Goal: Information Seeking & Learning: Learn about a topic

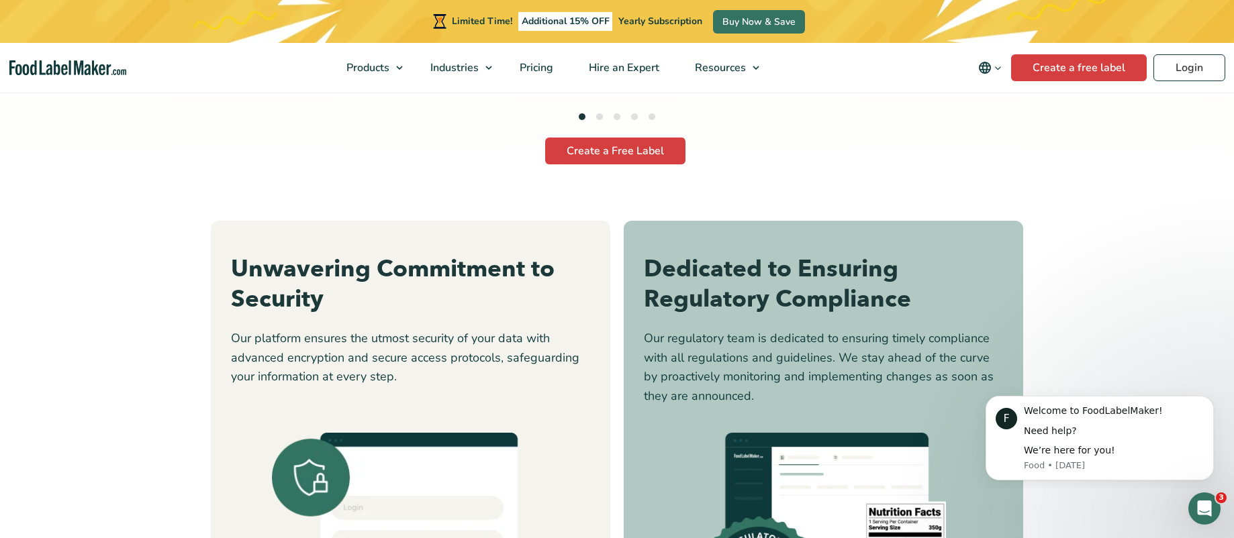
scroll to position [3961, 0]
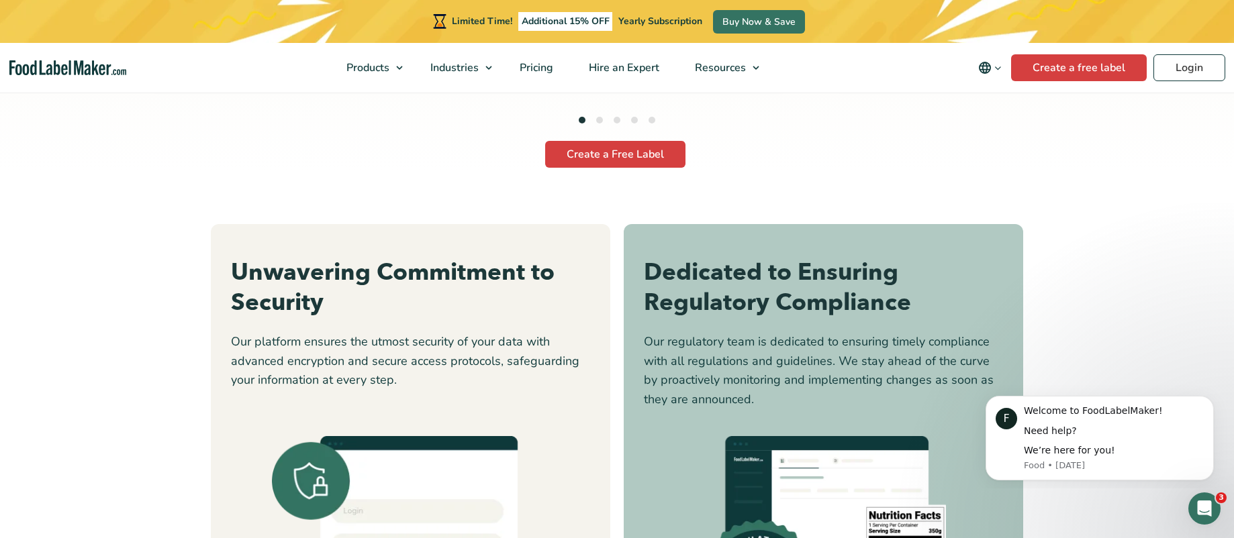
drag, startPoint x: 377, startPoint y: 103, endPoint x: 573, endPoint y: 214, distance: 225.2
click at [378, 103] on span "Food Nutrition Labelling" at bounding box center [417, 100] width 120 height 15
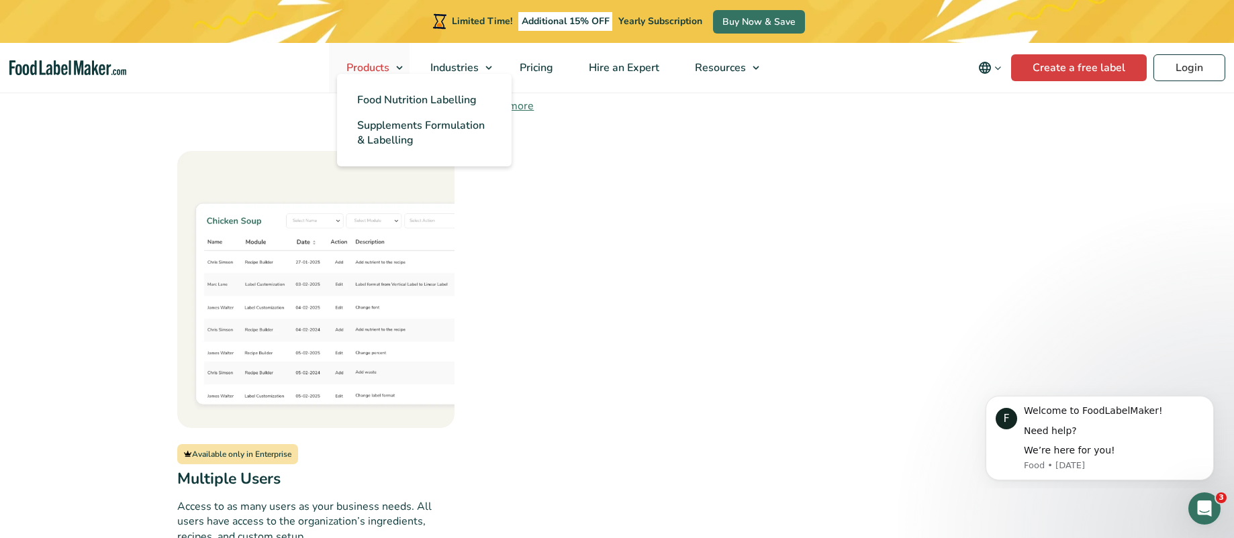
scroll to position [1544, 0]
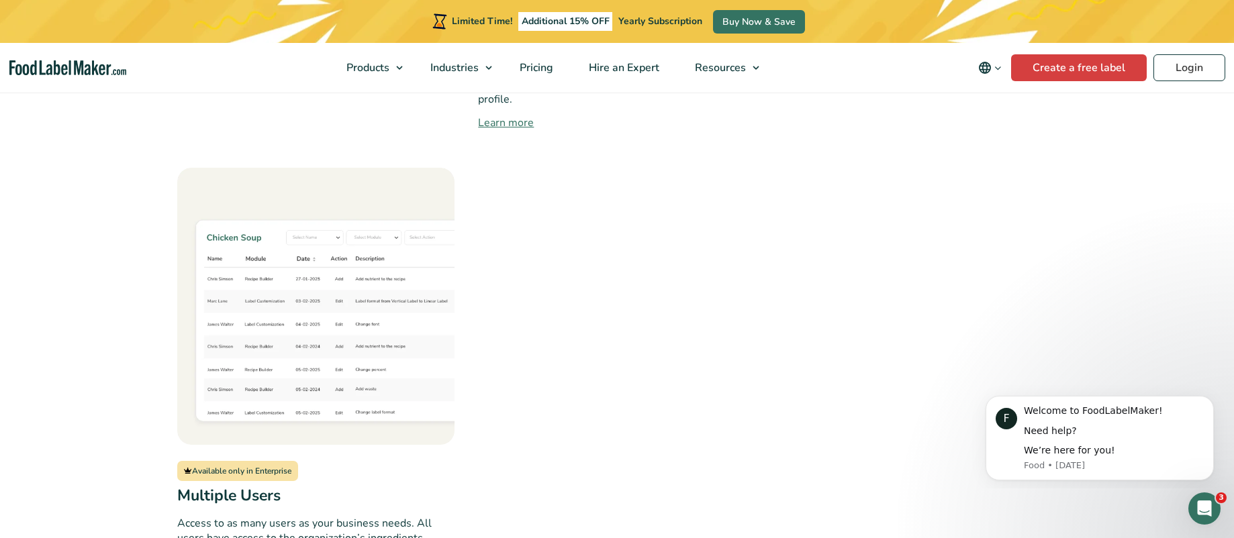
click at [296, 62] on nav "Products Food Nutrition Labelling Supplements Formulation & Labelling Industrie…" at bounding box center [617, 68] width 1234 height 50
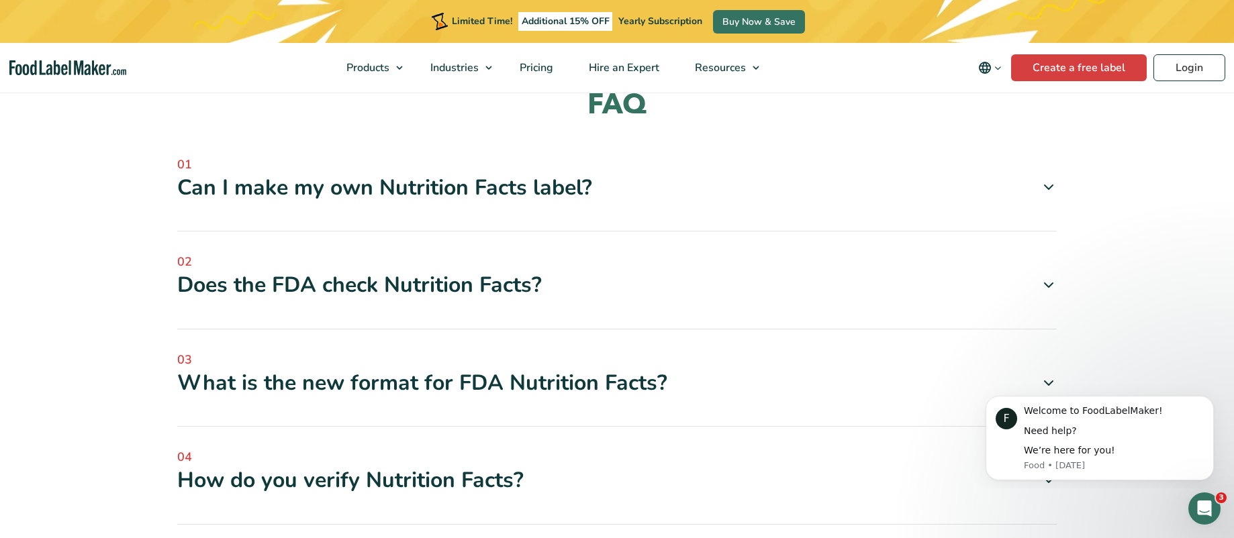
scroll to position [4029, 0]
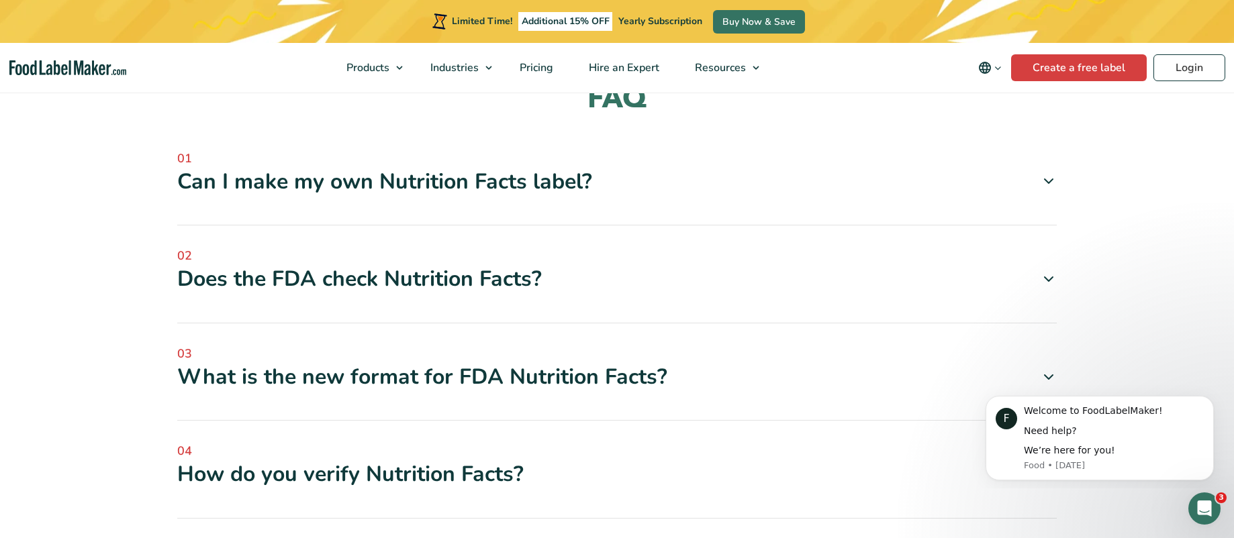
click at [597, 442] on span "04" at bounding box center [617, 451] width 880 height 18
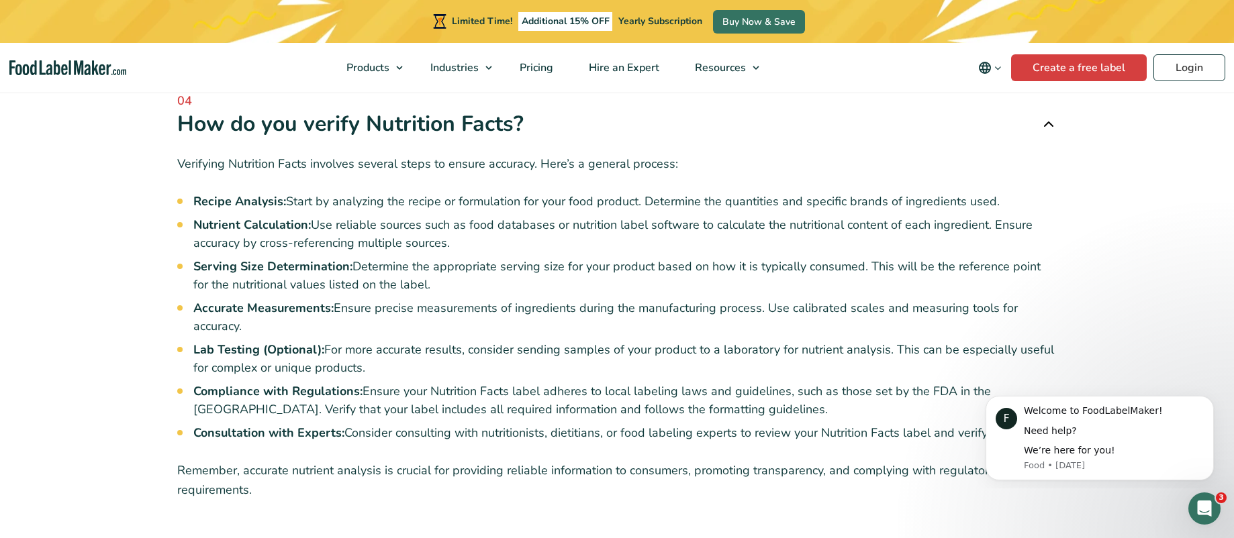
scroll to position [4566, 0]
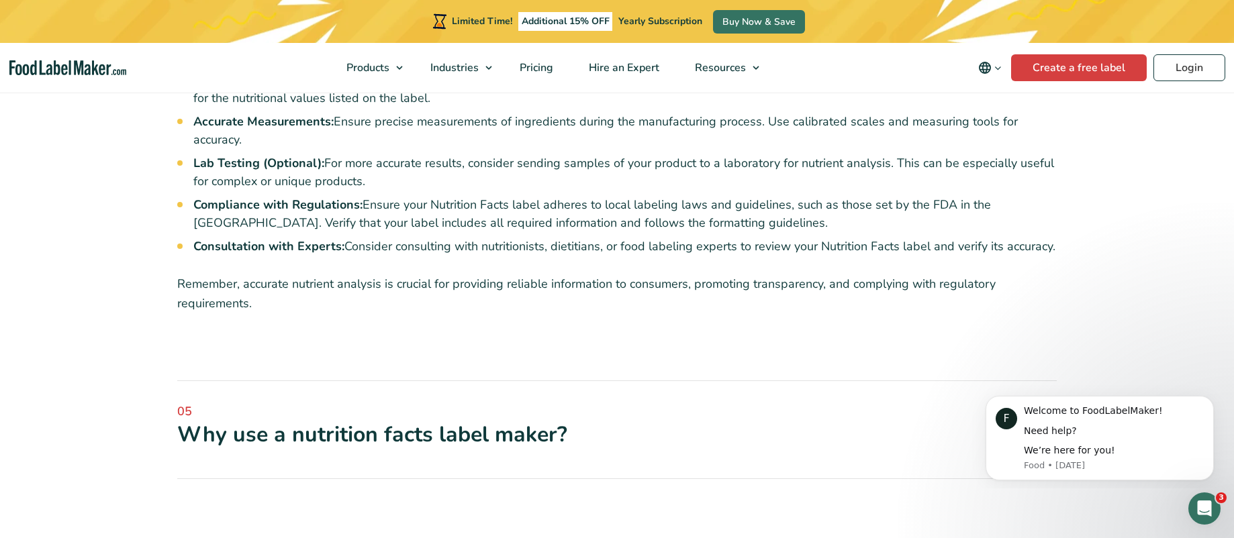
click at [581, 421] on div "Why use a nutrition facts label maker?" at bounding box center [617, 435] width 880 height 28
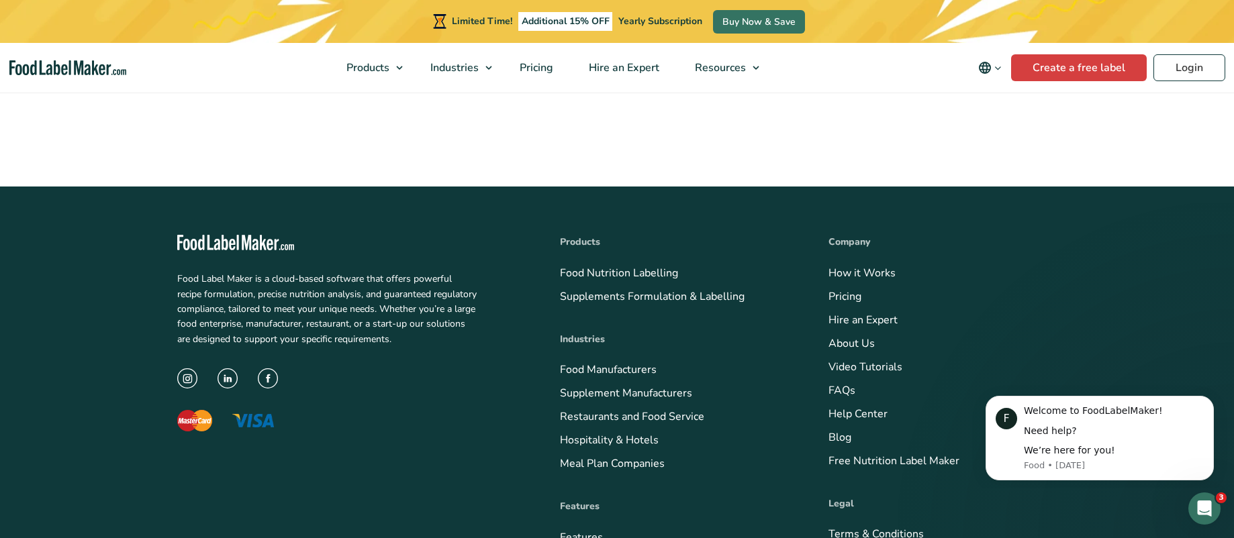
scroll to position [5304, 0]
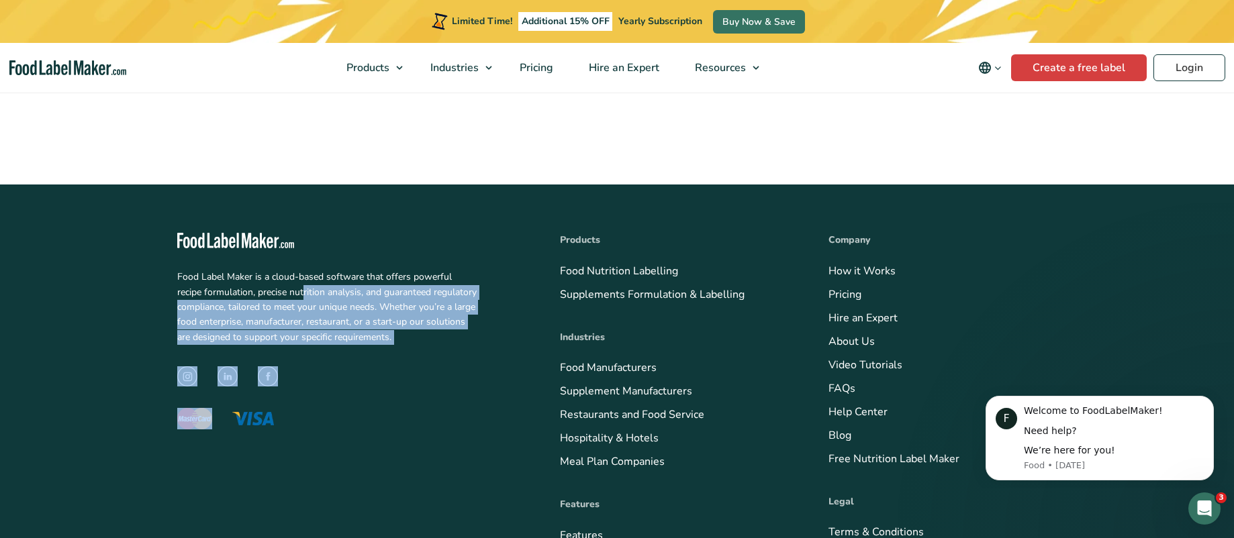
drag, startPoint x: 318, startPoint y: 252, endPoint x: 516, endPoint y: 398, distance: 245.3
click at [516, 398] on div "Food Label Maker is a cloud-based software that offers powerful recipe formulat…" at bounding box center [348, 459] width 342 height 452
click at [868, 334] on link "About Us" at bounding box center [852, 341] width 46 height 15
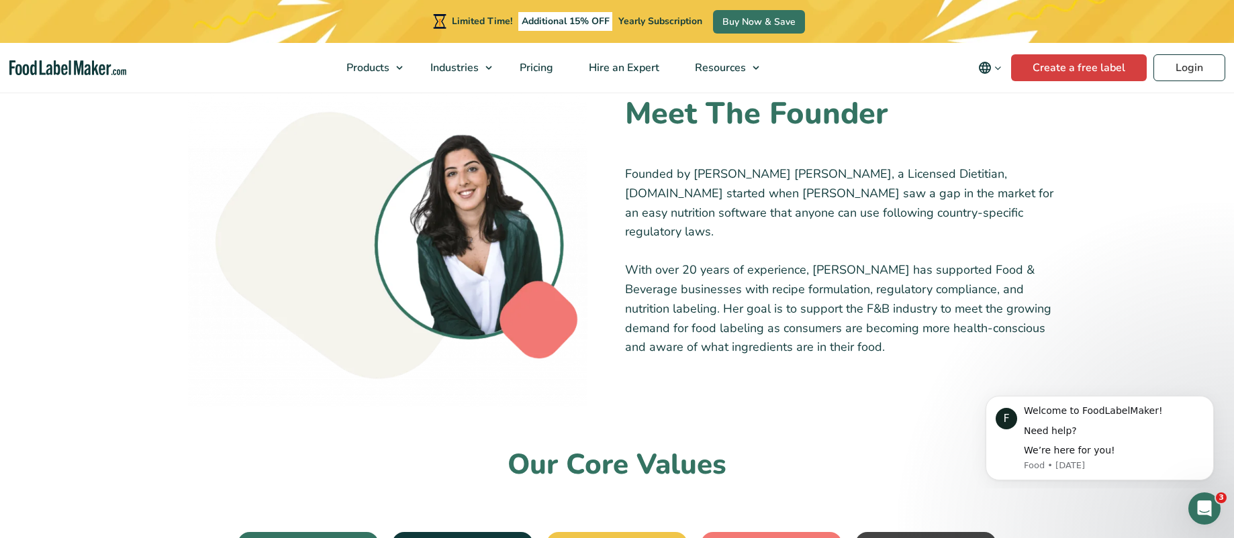
scroll to position [940, 0]
